Goal: Information Seeking & Learning: Check status

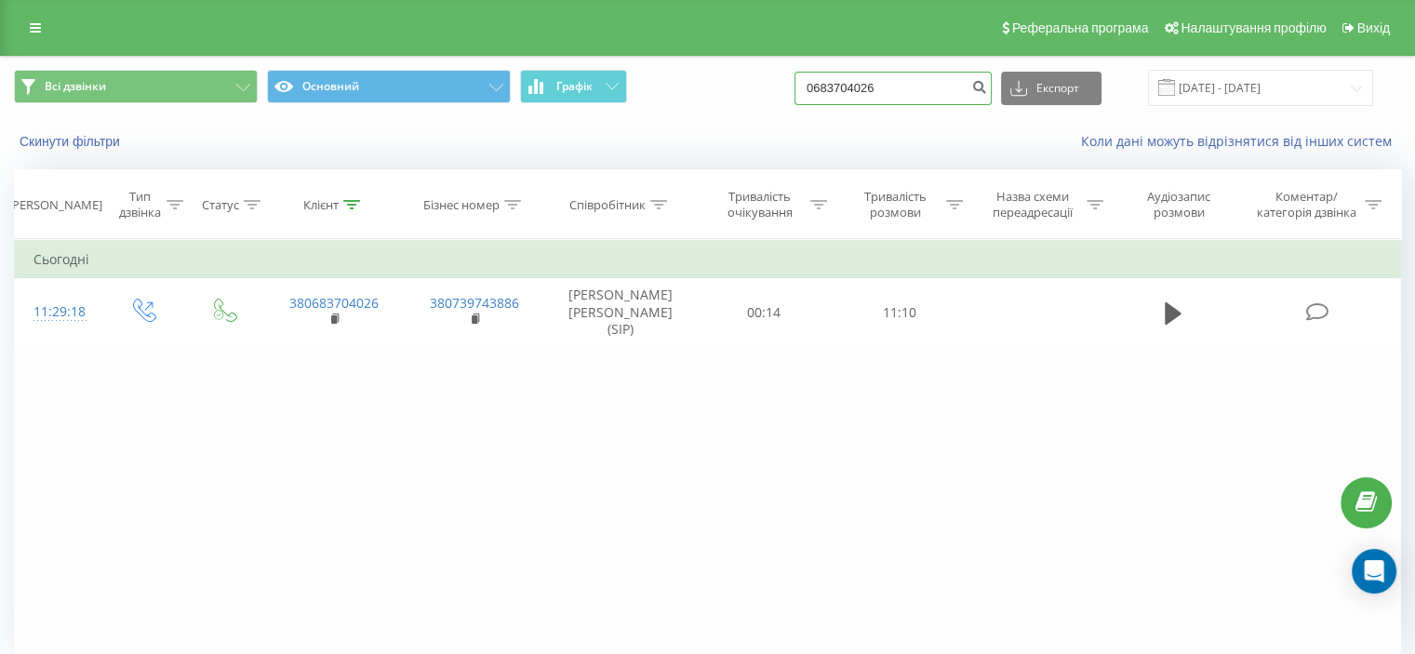
click at [871, 79] on input "0683704026" at bounding box center [893, 89] width 197 height 34
paste input "380989974831"
type input "380989974831"
click at [986, 88] on button "submit" at bounding box center [979, 89] width 25 height 34
